Goal: Information Seeking & Learning: Learn about a topic

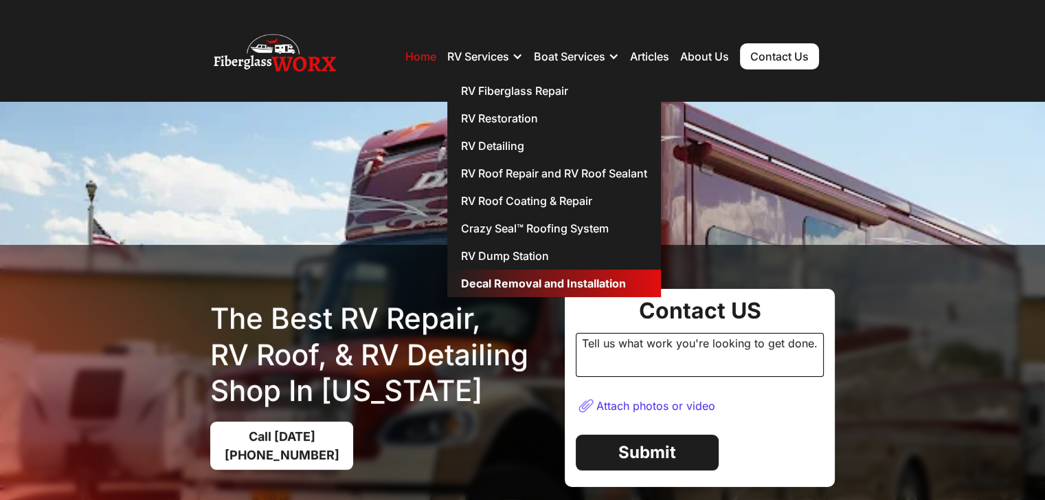
click at [500, 277] on link "Decal Removal and Installation" at bounding box center [554, 282] width 214 height 27
click at [487, 279] on link "Decal Removal and Installation" at bounding box center [554, 282] width 214 height 27
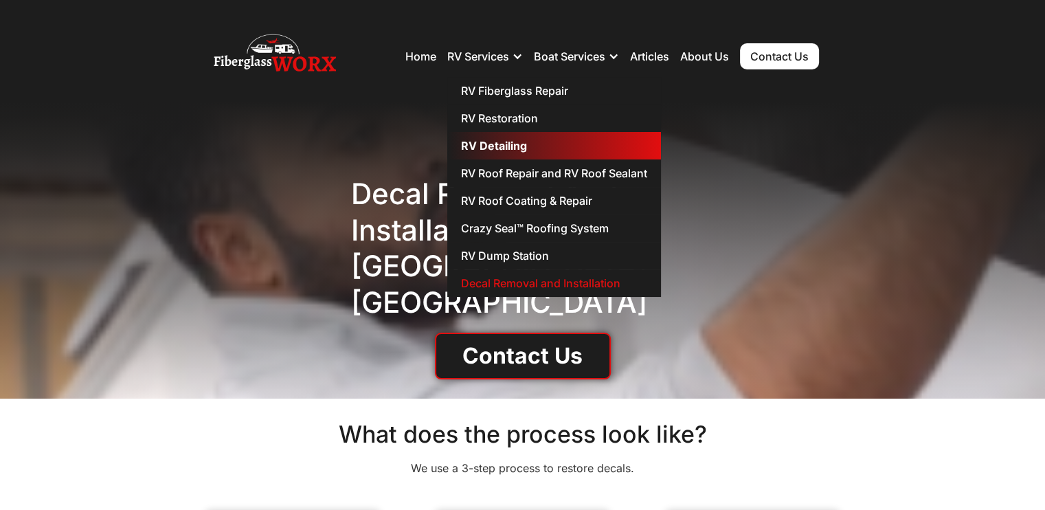
click at [477, 147] on link "RV Detailing" at bounding box center [554, 145] width 214 height 27
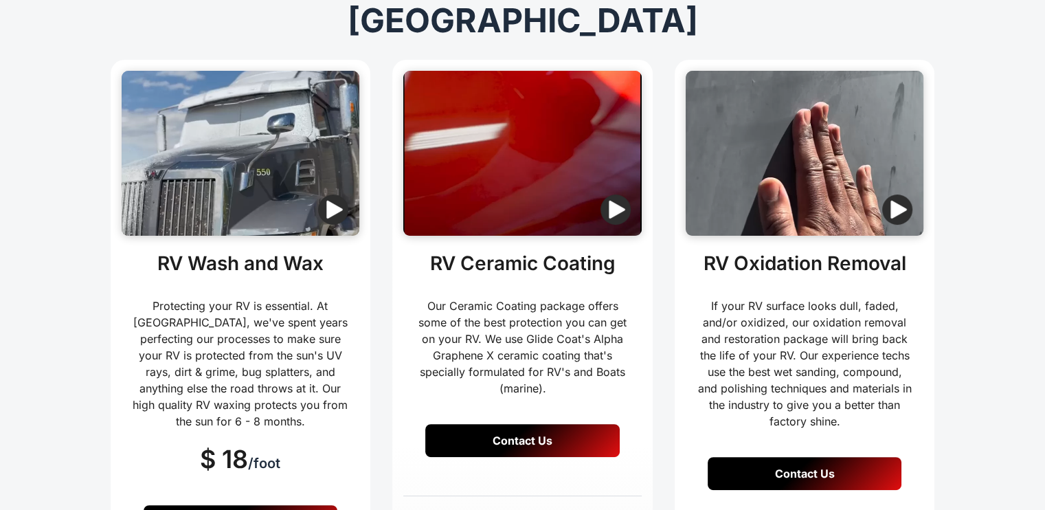
scroll to position [206, 0]
